Goal: Information Seeking & Learning: Learn about a topic

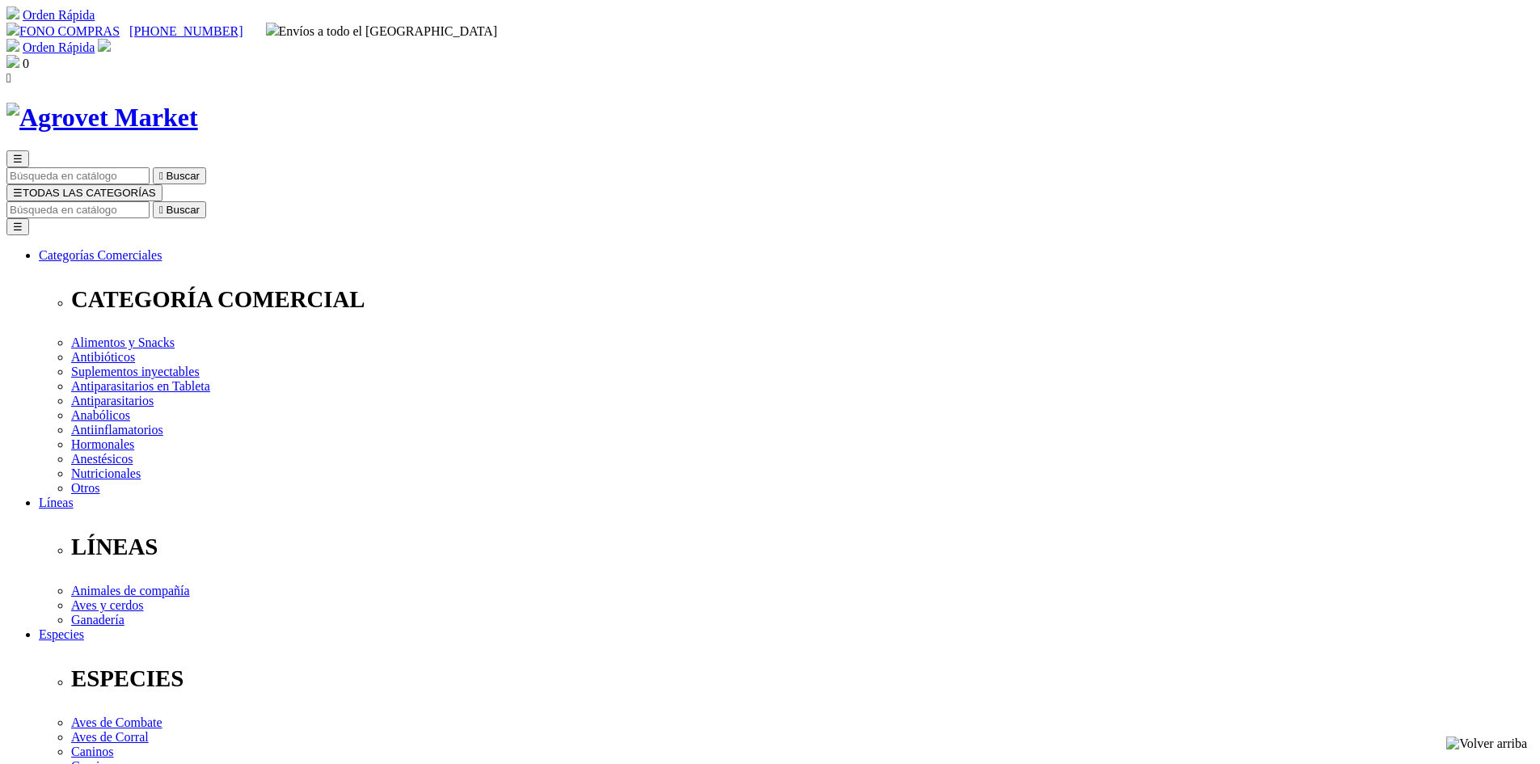
drag, startPoint x: 1030, startPoint y: 213, endPoint x: 786, endPoint y: 209, distance: 244.2
copy h1 "Cani-Tabs® Daily Multi Adult"
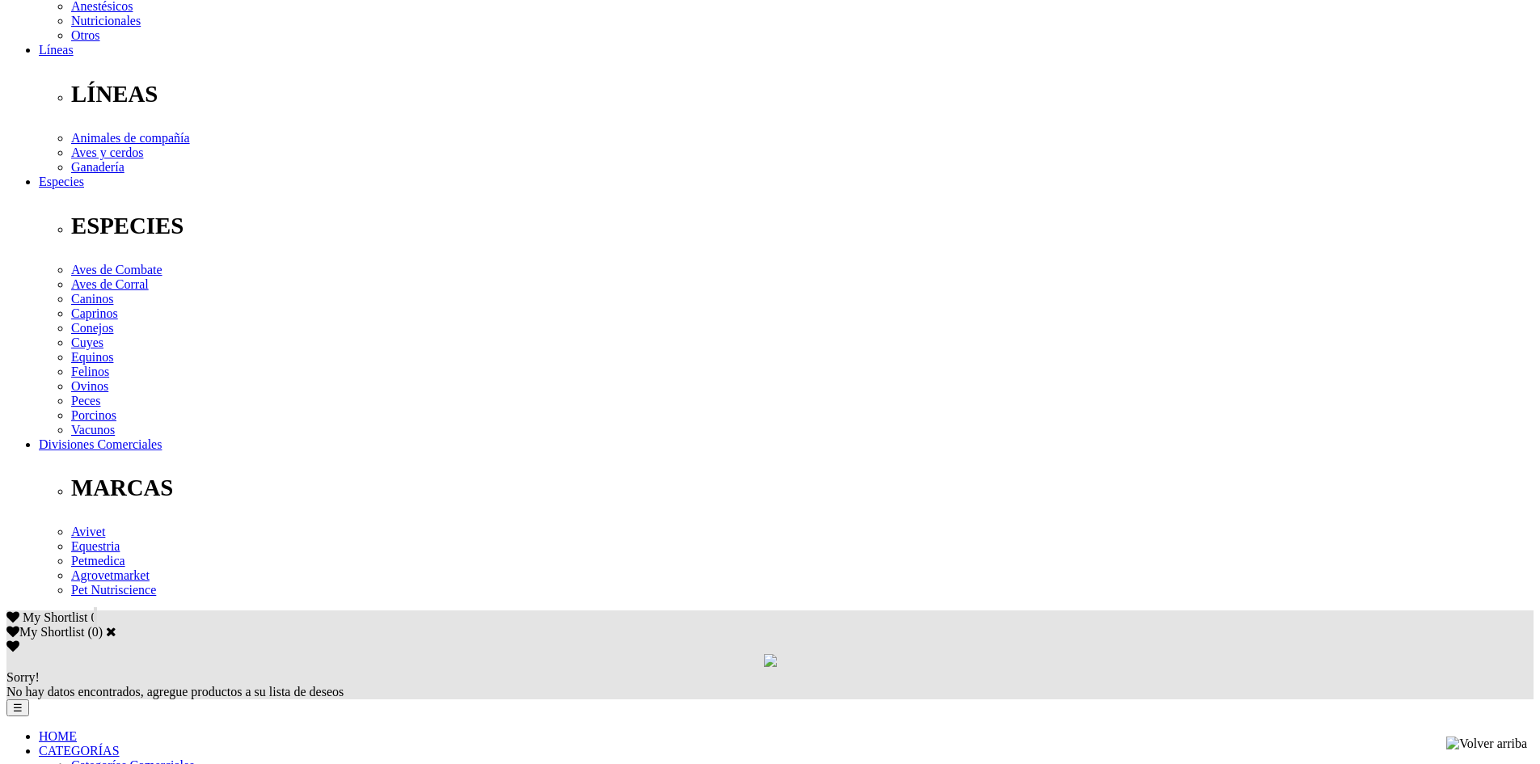
scroll to position [485, 0]
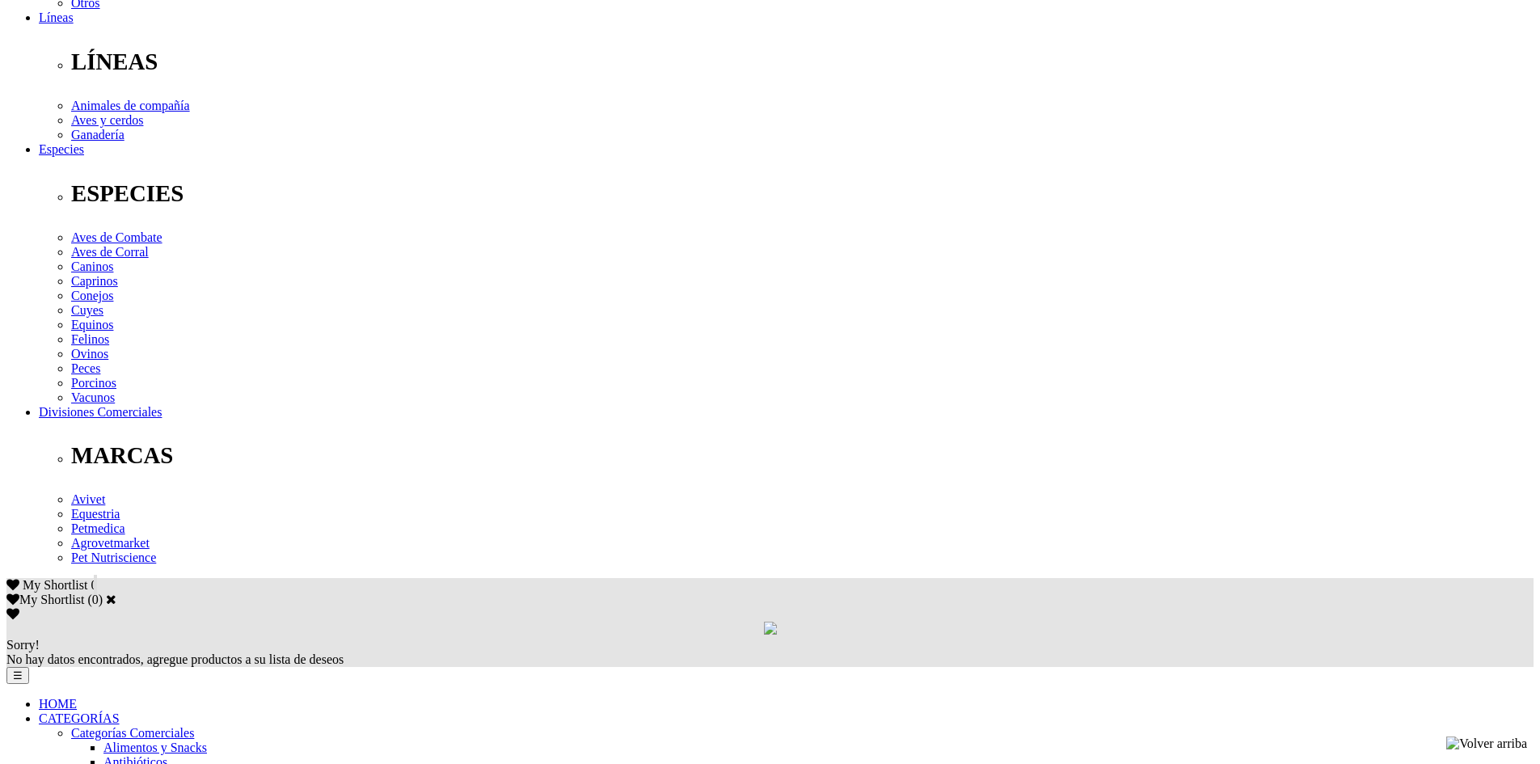
drag, startPoint x: 348, startPoint y: 349, endPoint x: 1029, endPoint y: 397, distance: 683.4
copy div "it. A 1500 UI, Vit. D3 150 UI, Vit. E 15 UI, Vit. B1 0.50 mg, Vit. B2 0.50 mg, …"
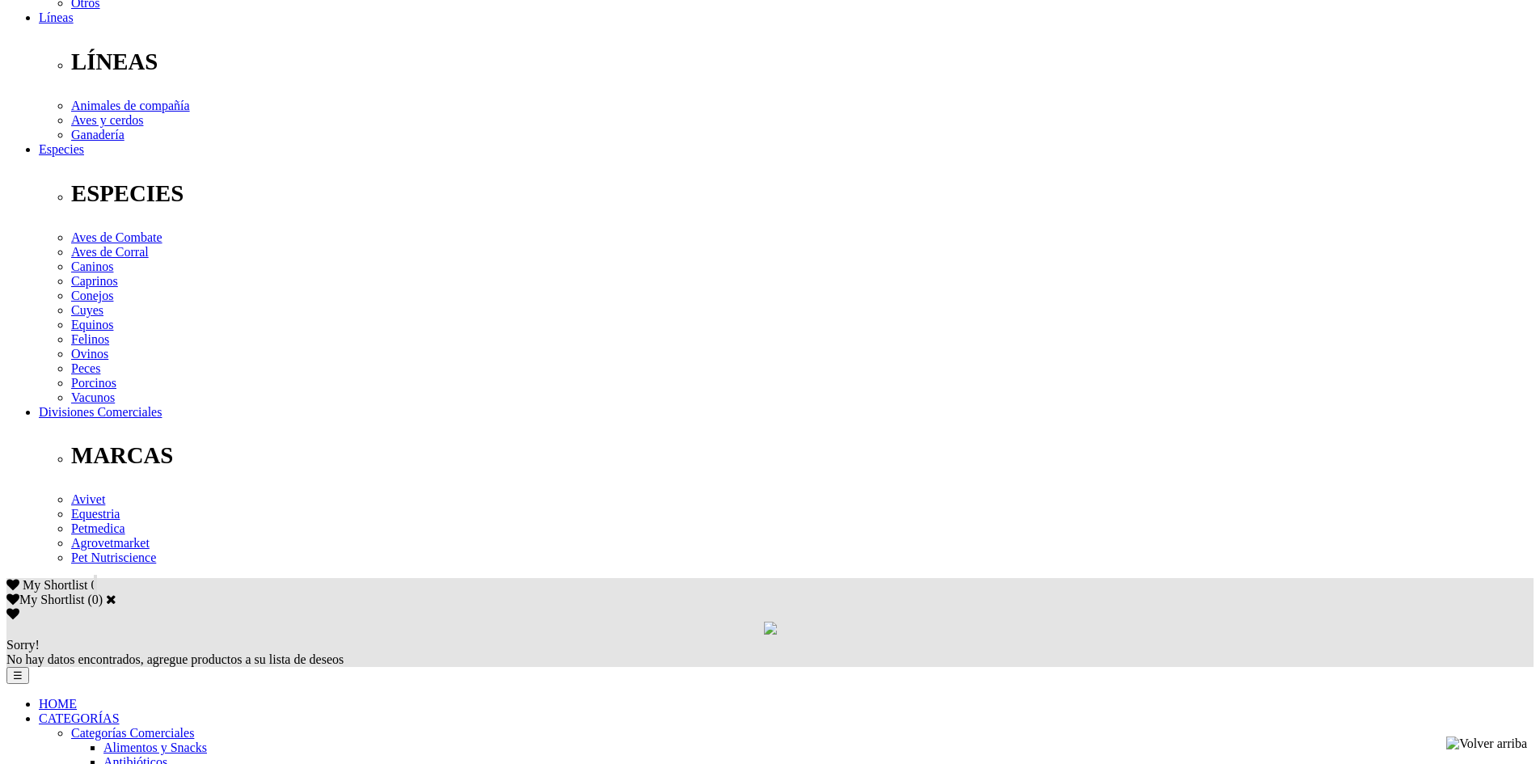
drag, startPoint x: 323, startPoint y: 352, endPoint x: 535, endPoint y: 402, distance: 218.5
copy div "Administrar por vía oral, diariamente entre 1 y 7 años de edad, a razón de: Per…"
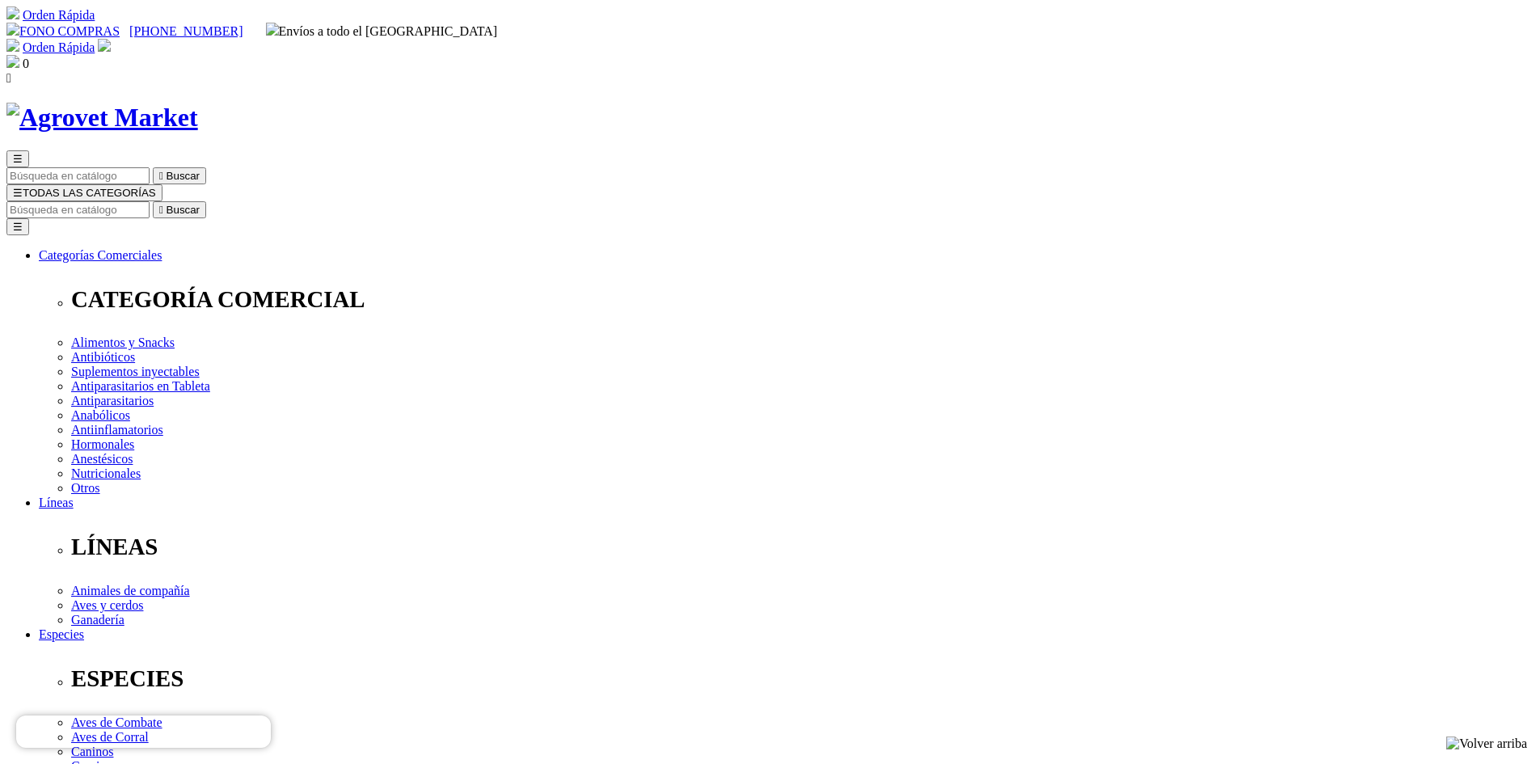
drag, startPoint x: 779, startPoint y: 208, endPoint x: 923, endPoint y: 216, distance: 143.3
copy h1 "Hemostop® K"
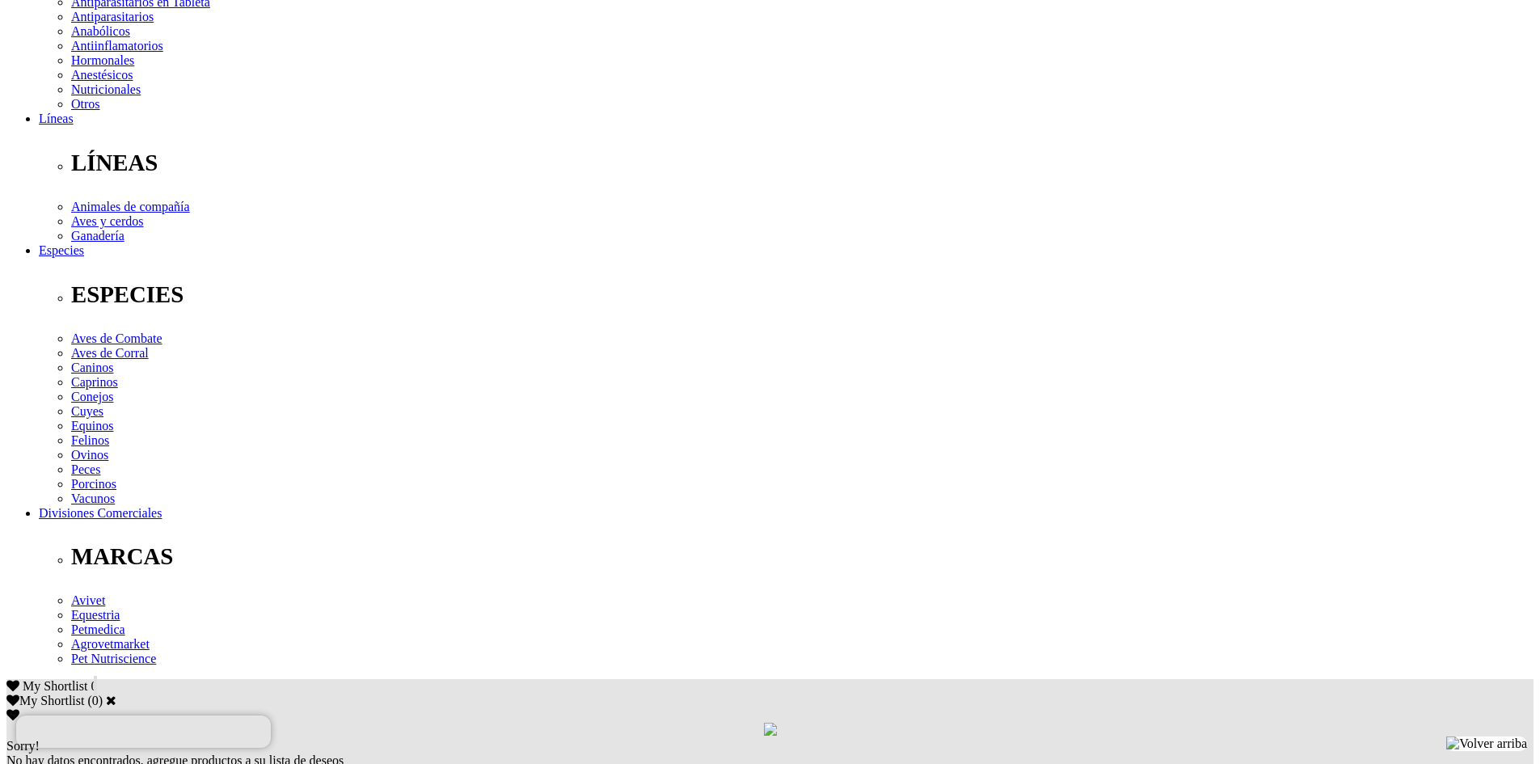
scroll to position [404, 0]
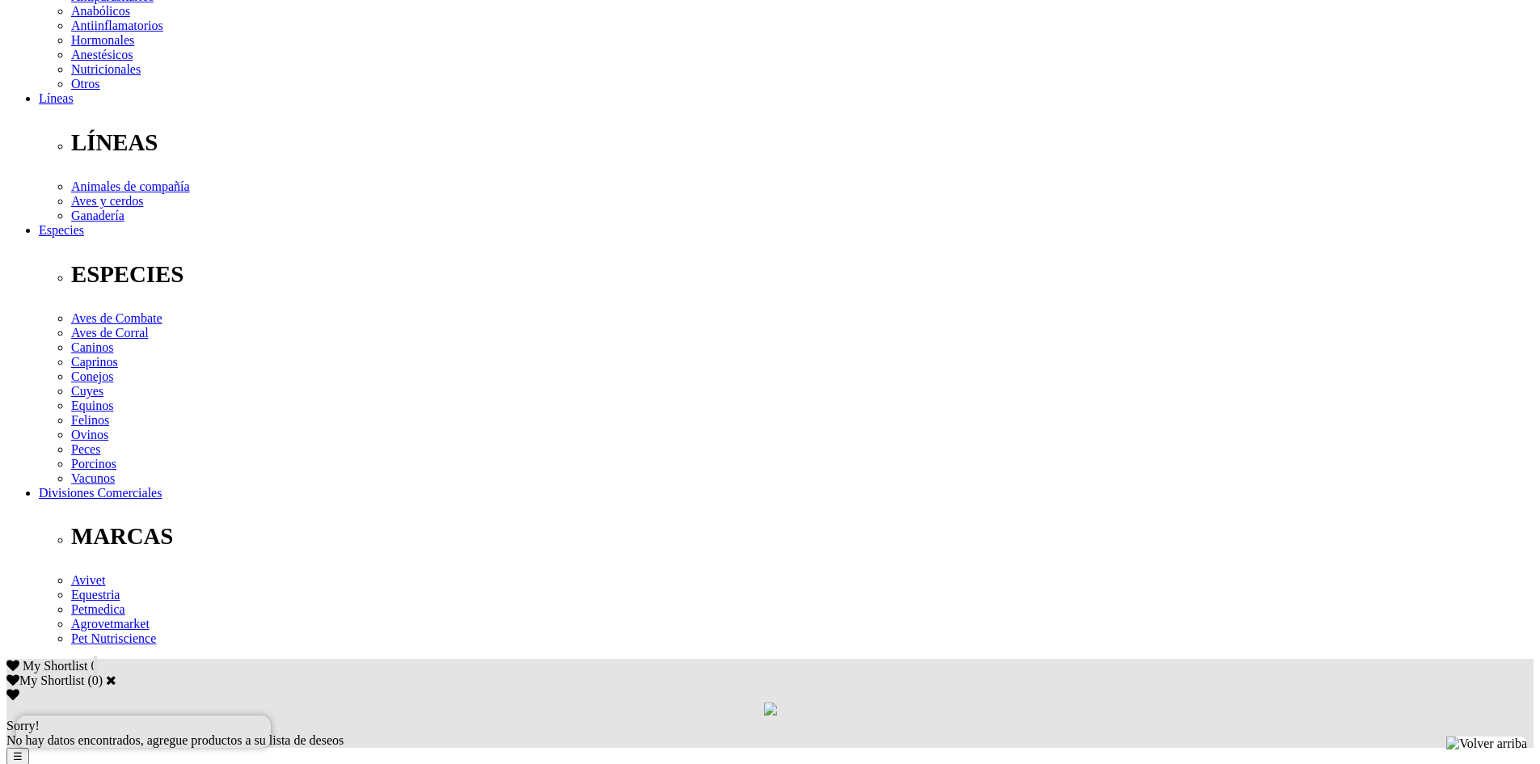
drag, startPoint x: 325, startPoint y: 426, endPoint x: 978, endPoint y: 425, distance: 652.5
copy p "Sulfonato sódico de carbazocromo 5 mg, Vit. K3 ([MEDICAL_DATA] sodio bisulfito)…"
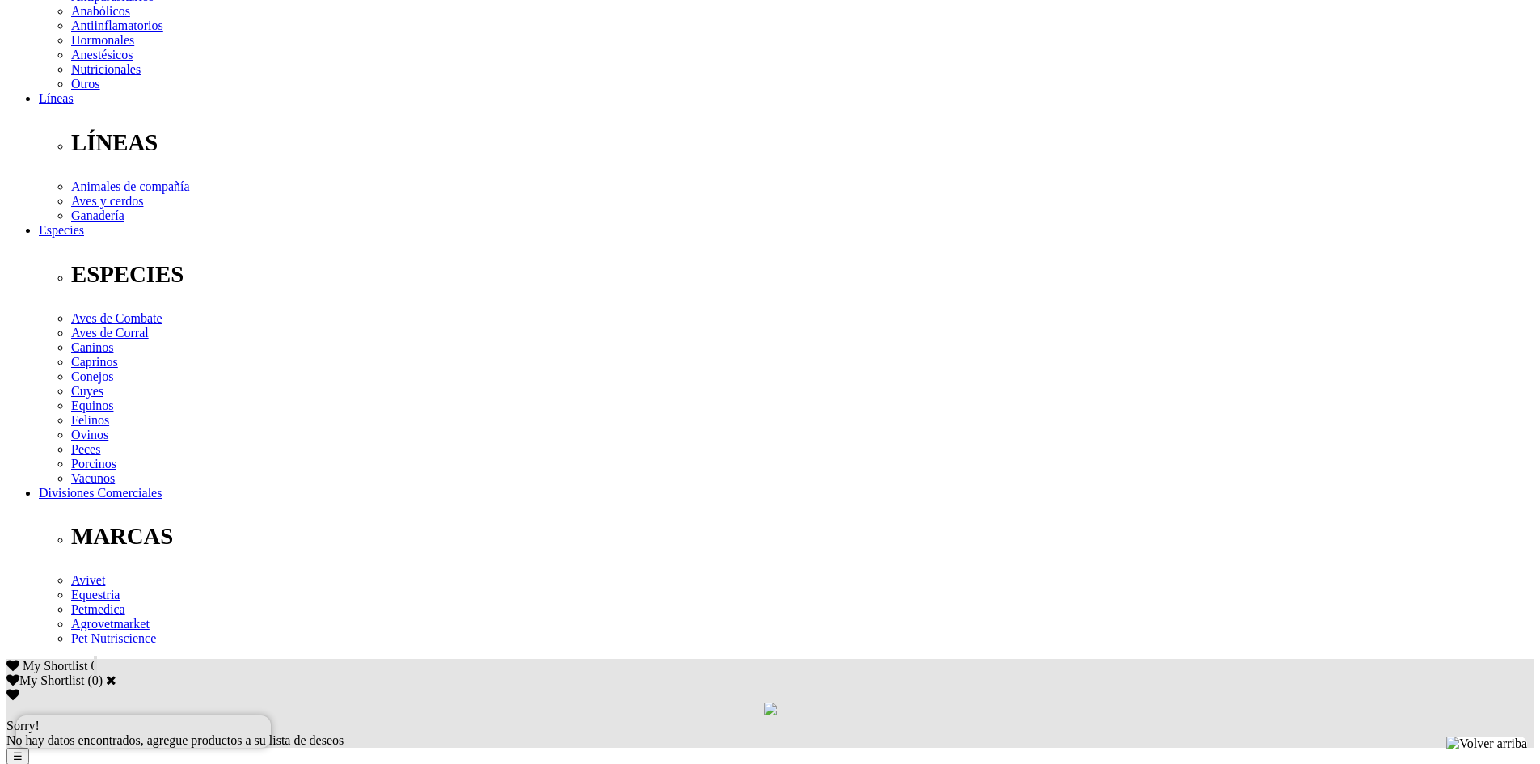
drag, startPoint x: 326, startPoint y: 433, endPoint x: 657, endPoint y: 480, distance: 334.1
copy p "Hemostático parietal selectivo de los vasos dañados y regulador de los niveles …"
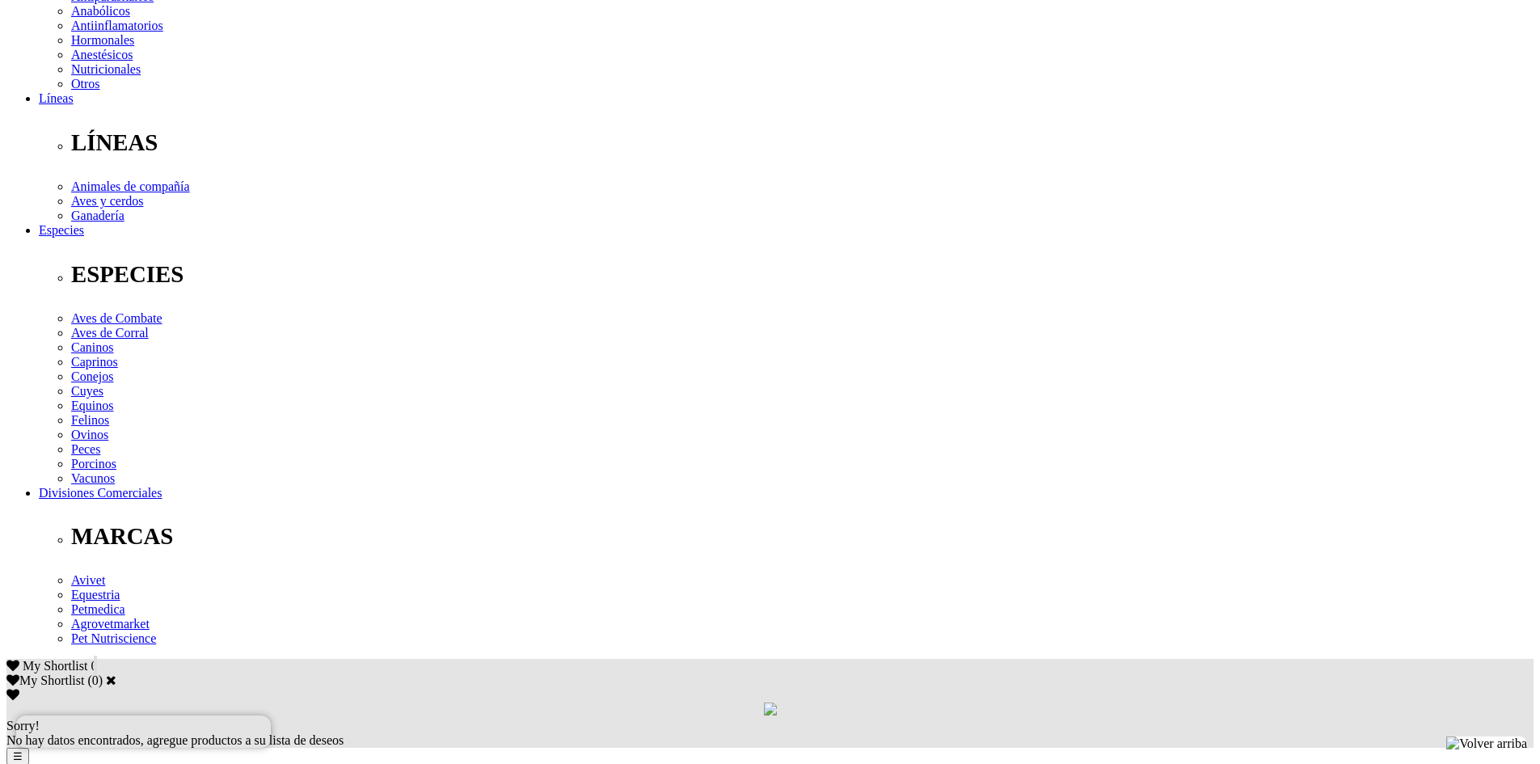
drag, startPoint x: 324, startPoint y: 420, endPoint x: 600, endPoint y: 488, distance: 284.2
copy div "Bovinos, caprinos, ovinos, porcinos y camélidos: 1mL/10 kg de p.v. en casos de …"
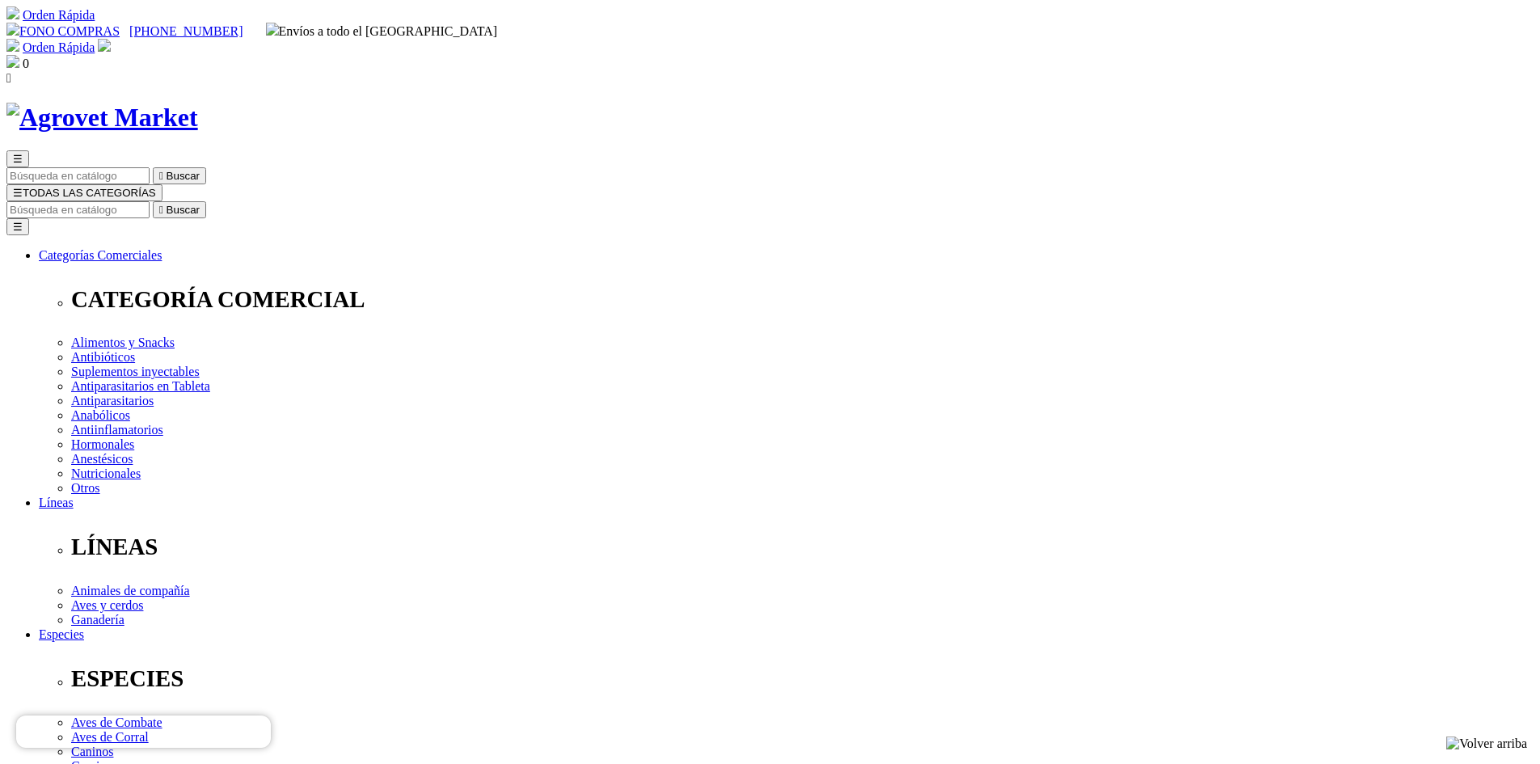
drag, startPoint x: 971, startPoint y: 209, endPoint x: 781, endPoint y: 217, distance: 190.2
copy h1 "Aminoplex® Forte OS"
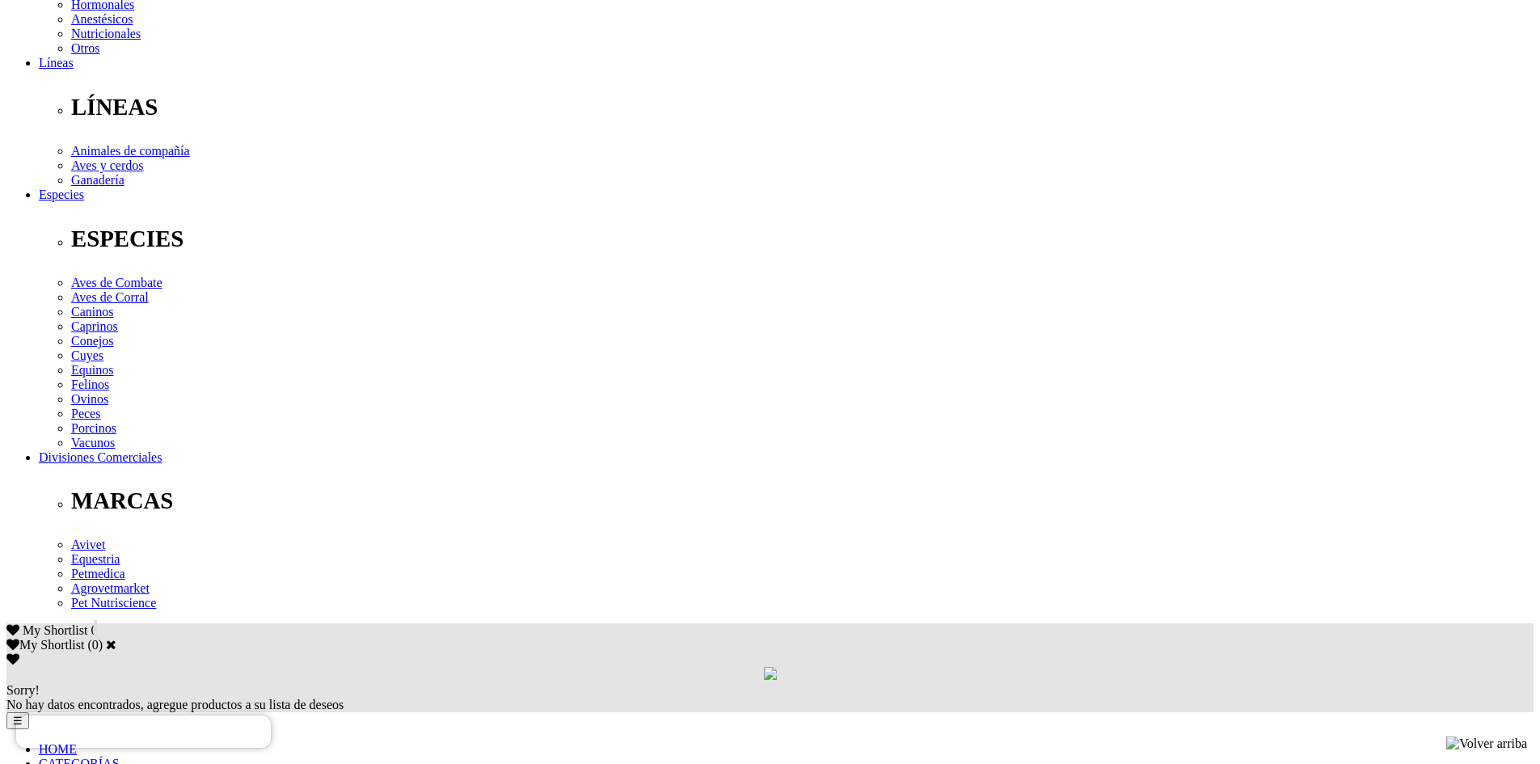
scroll to position [485, 0]
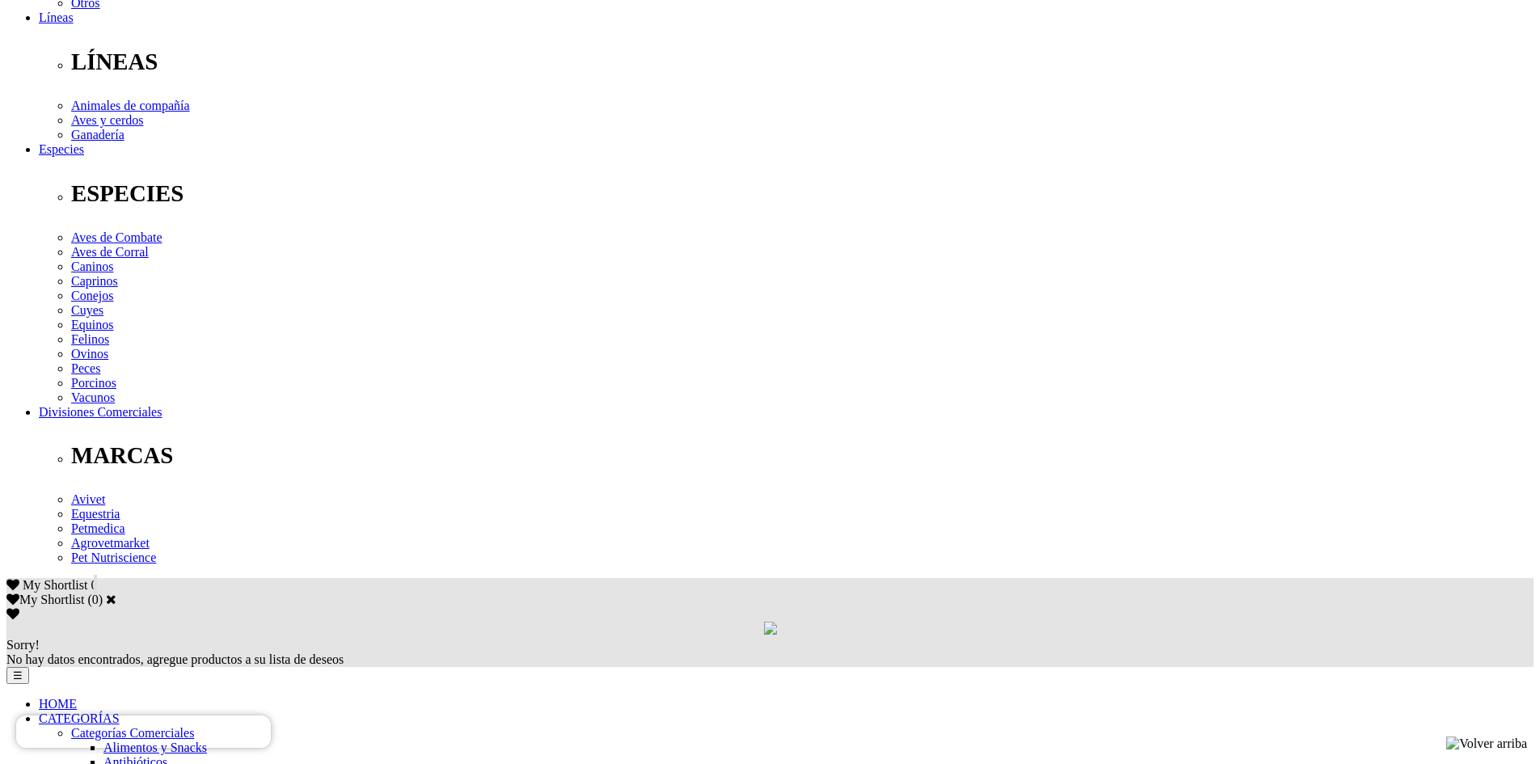
drag, startPoint x: 347, startPoint y: 348, endPoint x: 1035, endPoint y: 411, distance: 691.0
copy p "ada 100 mL contienen: L-Histidina (clorhidrato) 34 mg; DL-Metionina 34 mg; L-Tr…"
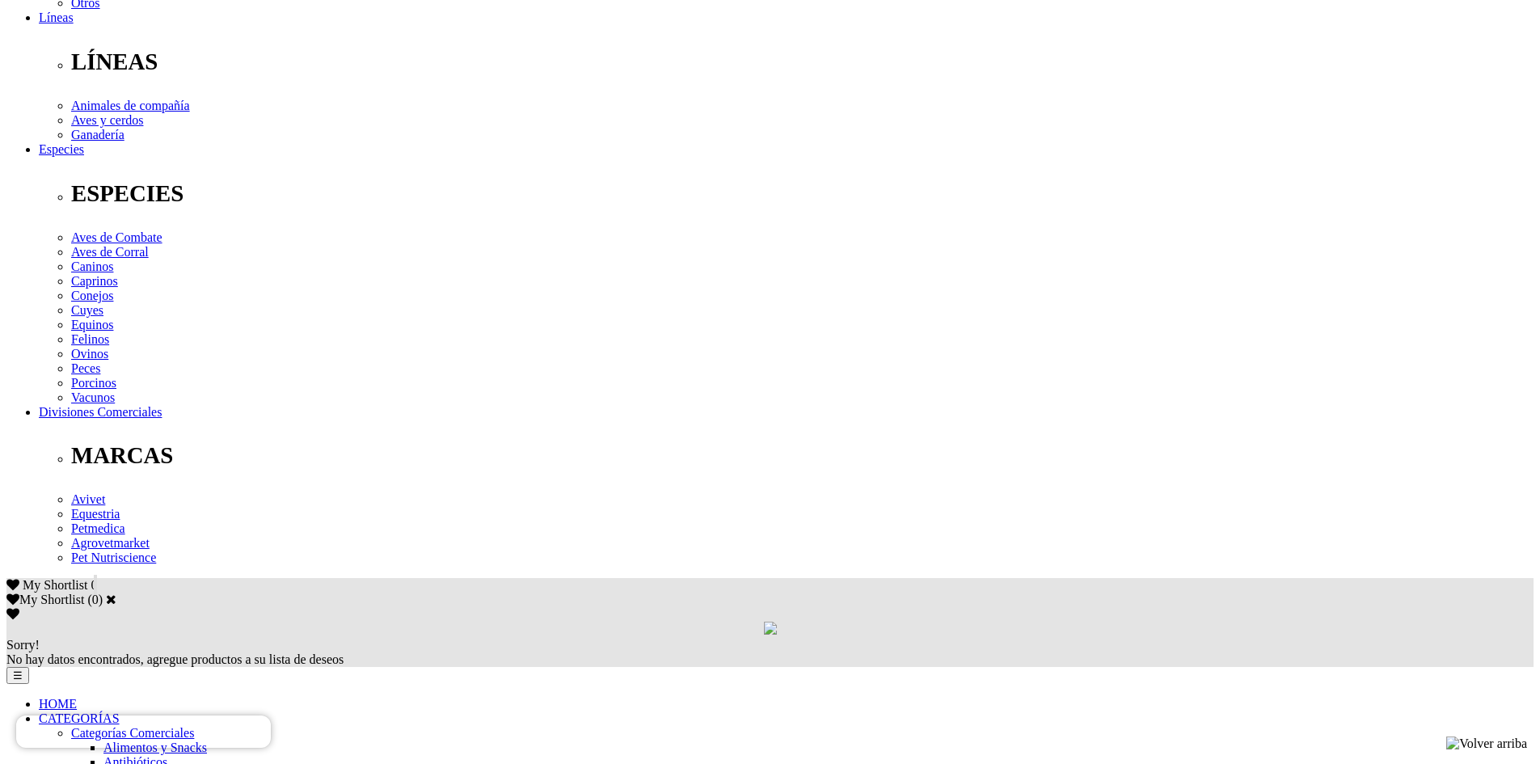
drag, startPoint x: 325, startPoint y: 358, endPoint x: 743, endPoint y: 370, distance: 418.2
drag, startPoint x: 357, startPoint y: 356, endPoint x: 749, endPoint y: 360, distance: 392.2
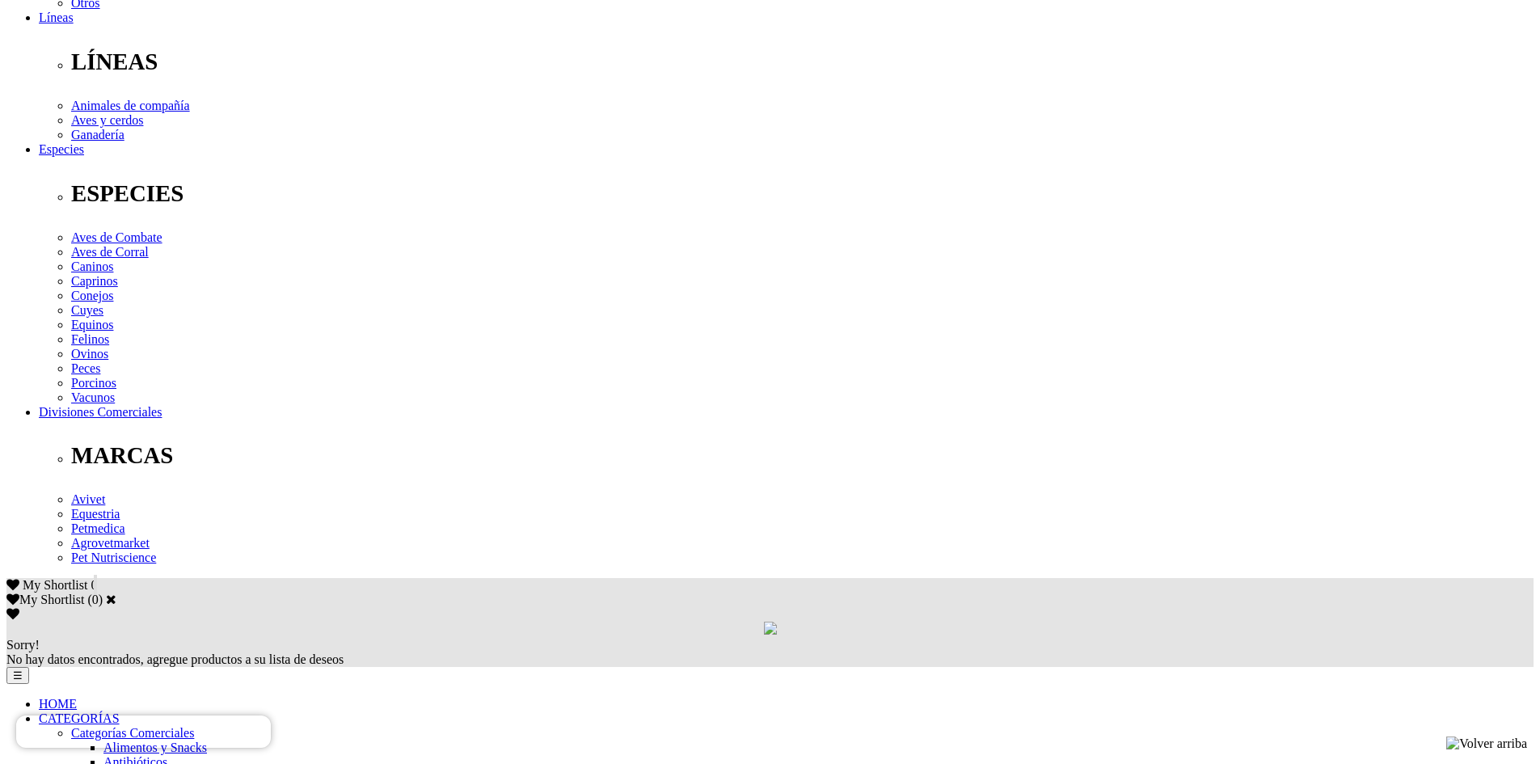
copy p "1 L / 1 000 a 2 000 L de agua. Porcinos: 1 L / 500 a 1 000 L de agua."
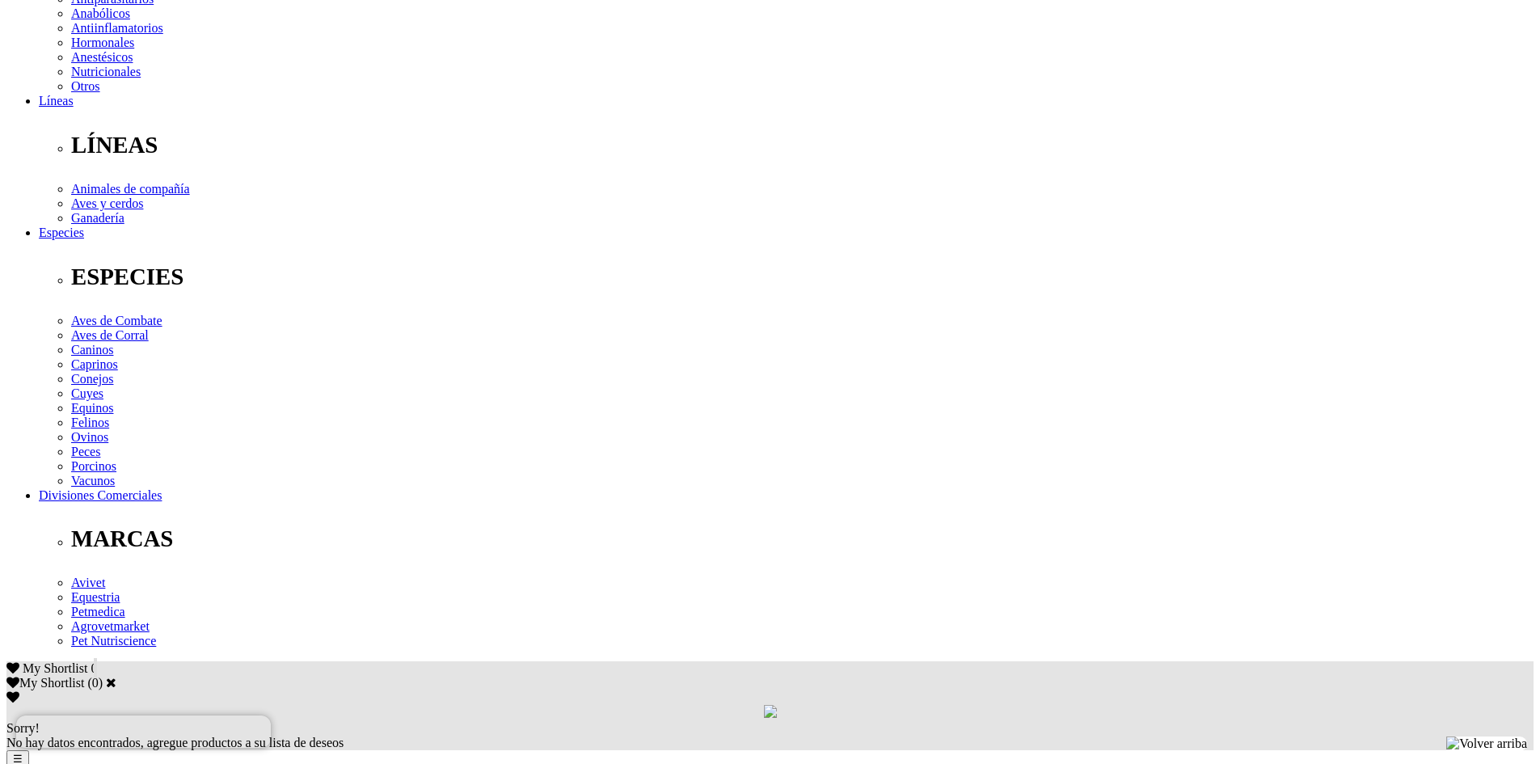
scroll to position [404, 0]
